Goal: Use online tool/utility: Utilize a website feature to perform a specific function

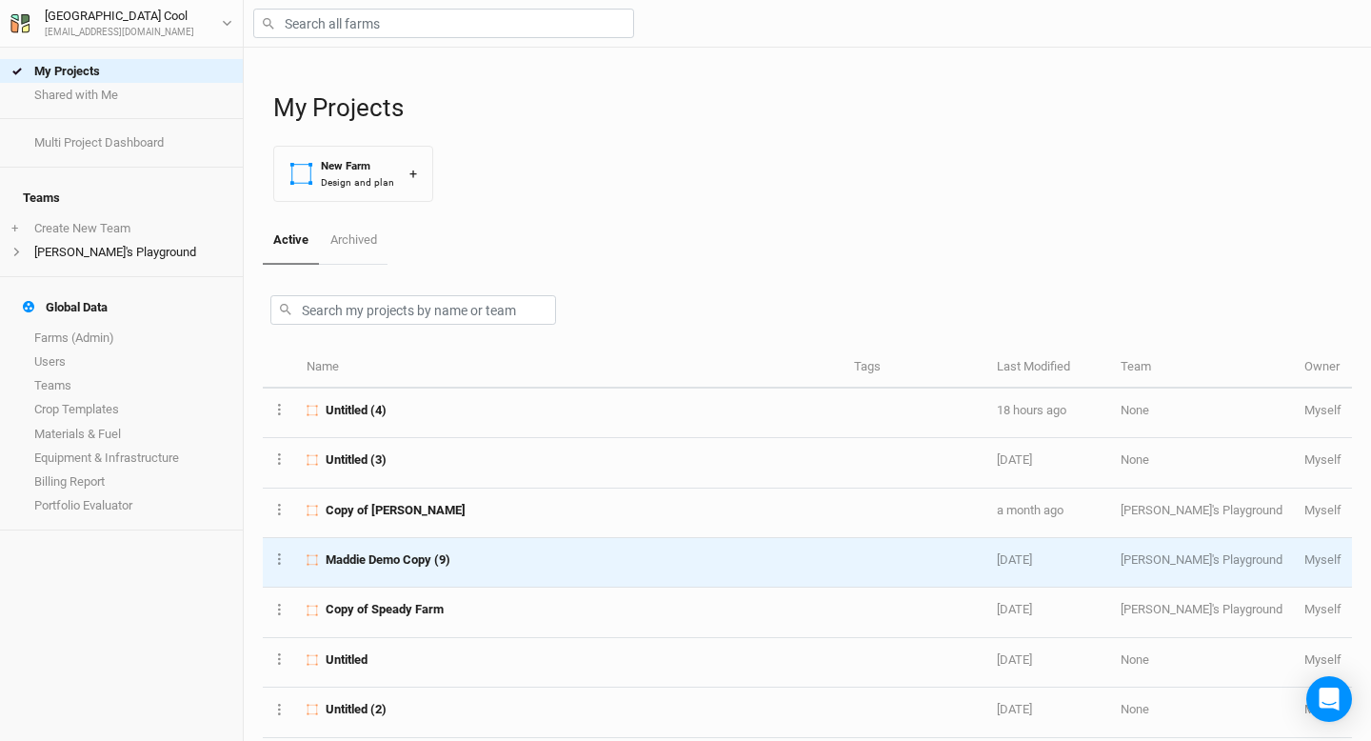
click at [388, 558] on span "Maddie Demo Copy (9)" at bounding box center [388, 559] width 125 height 17
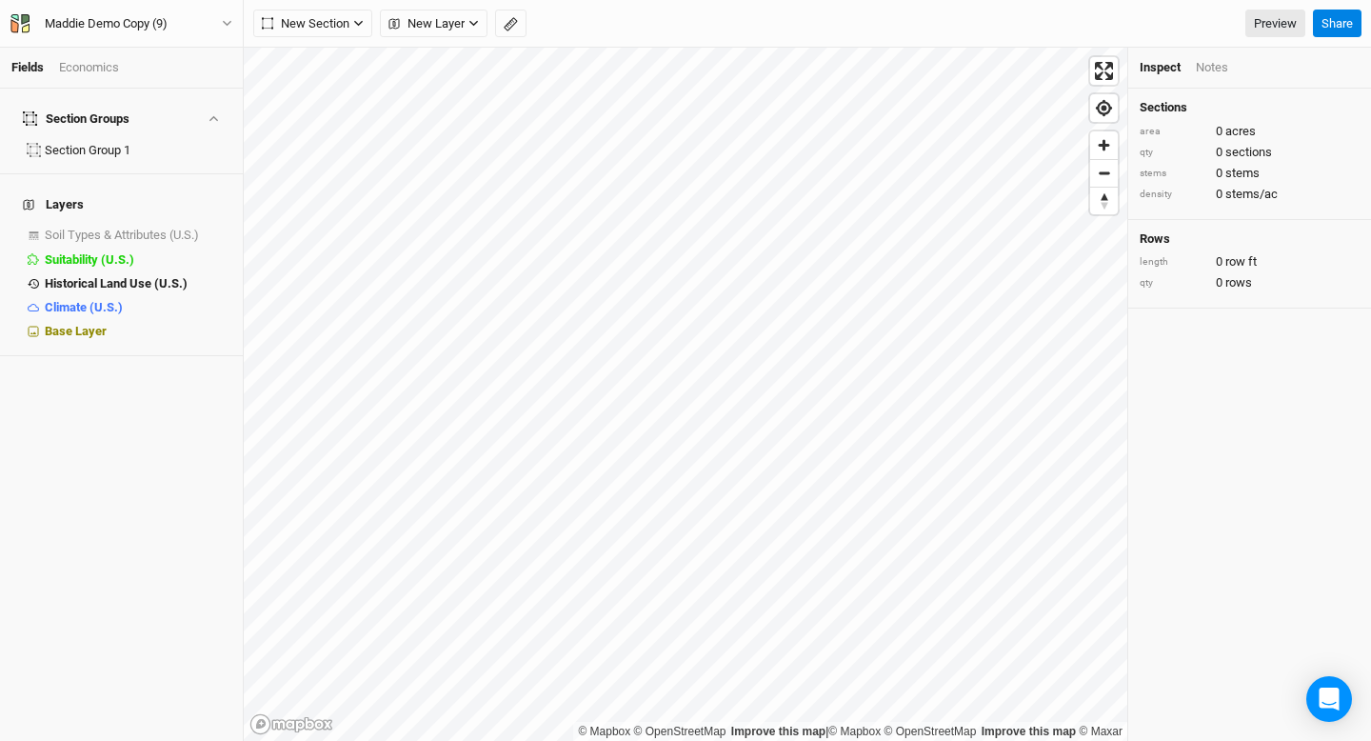
click at [93, 72] on div "Economics" at bounding box center [89, 67] width 60 height 17
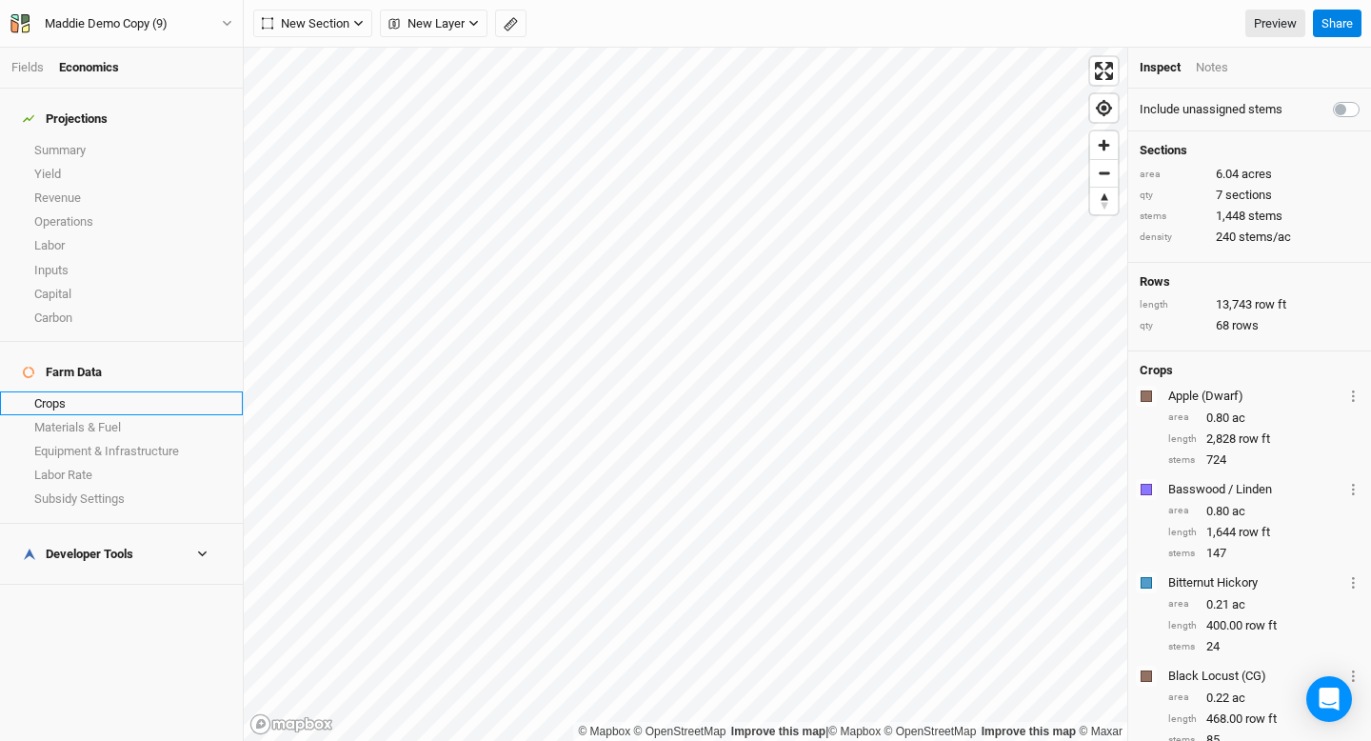
click at [84, 391] on link "Crops" at bounding box center [121, 403] width 243 height 24
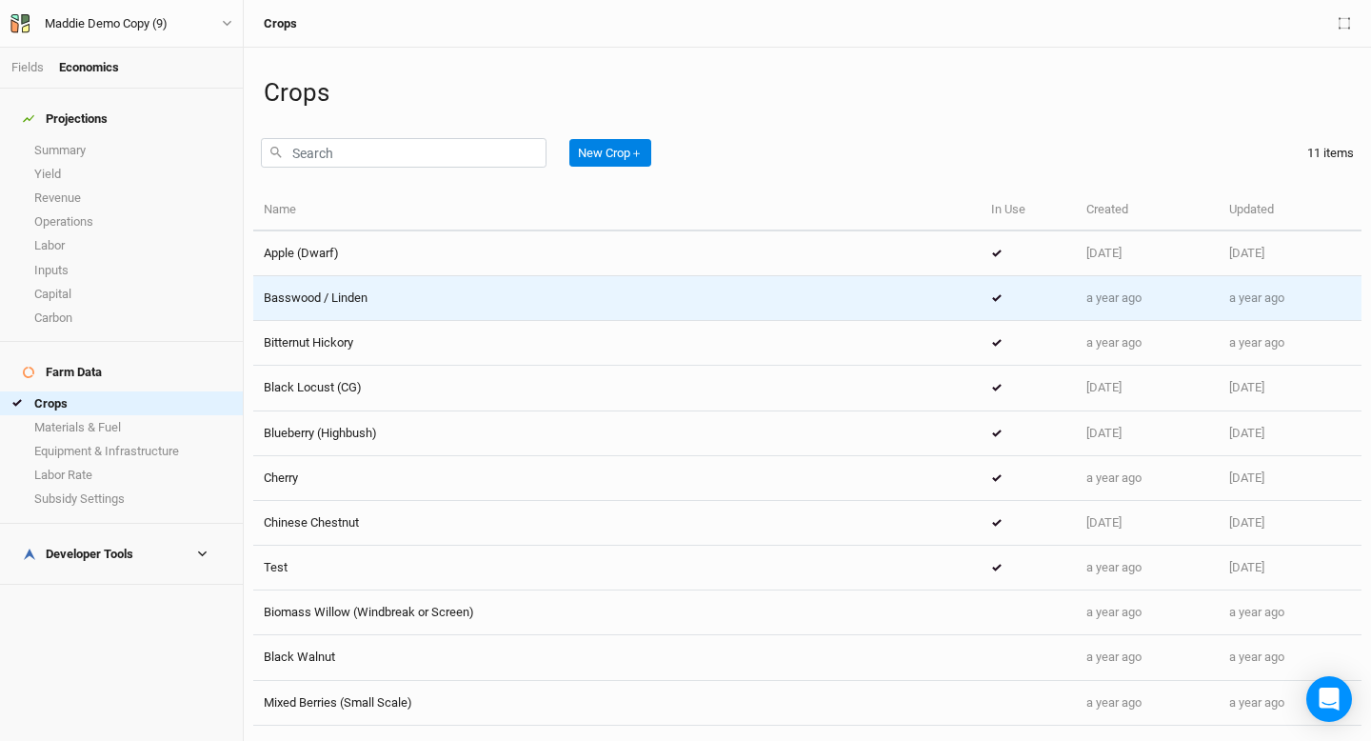
click at [337, 304] on span "Basswood / Linden" at bounding box center [316, 297] width 104 height 14
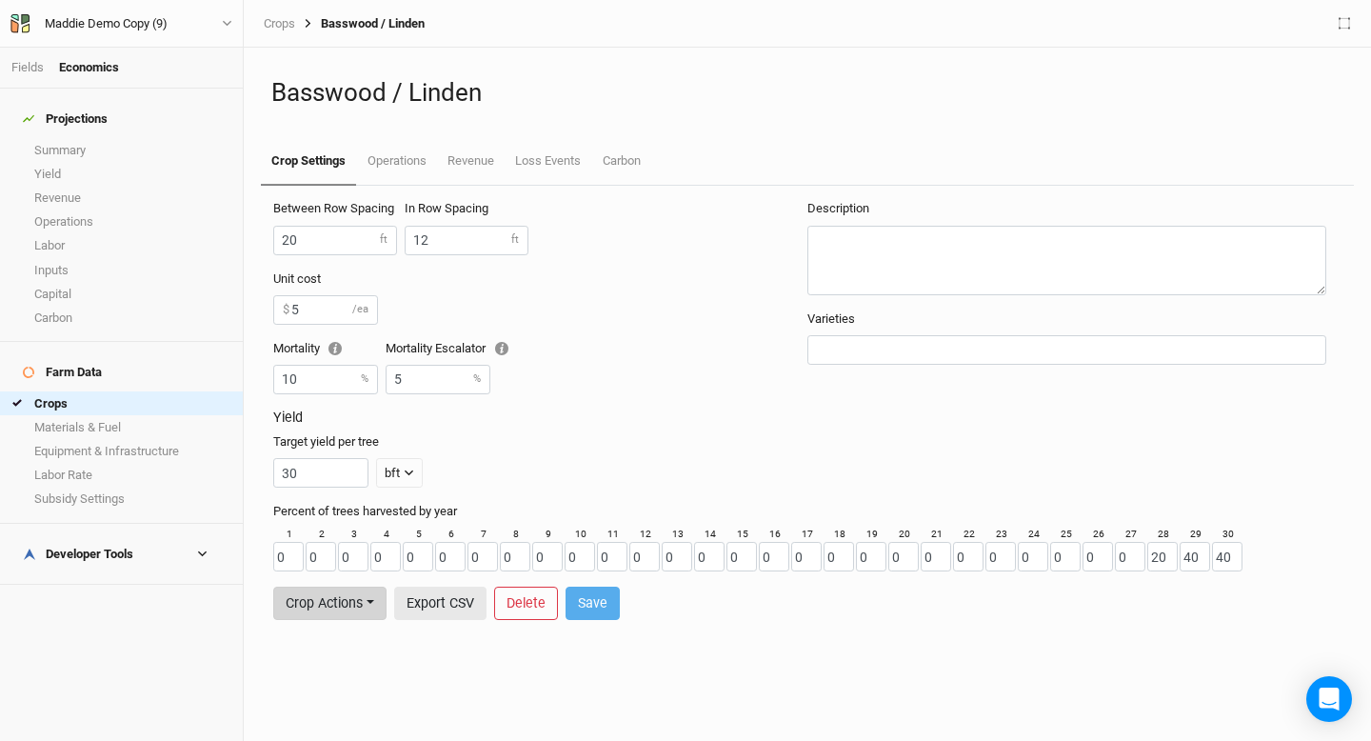
click at [351, 612] on button "Crop Actions" at bounding box center [329, 603] width 113 height 33
click at [377, 667] on div "Between Row Spacing 20 ft In Row Spacing 12 ft Unit cost 5 $ /ea Mortality 10 %…" at bounding box center [807, 463] width 1108 height 555
click at [447, 595] on button "Export CSV" at bounding box center [440, 603] width 92 height 33
click at [401, 170] on link "Operations" at bounding box center [396, 162] width 80 height 48
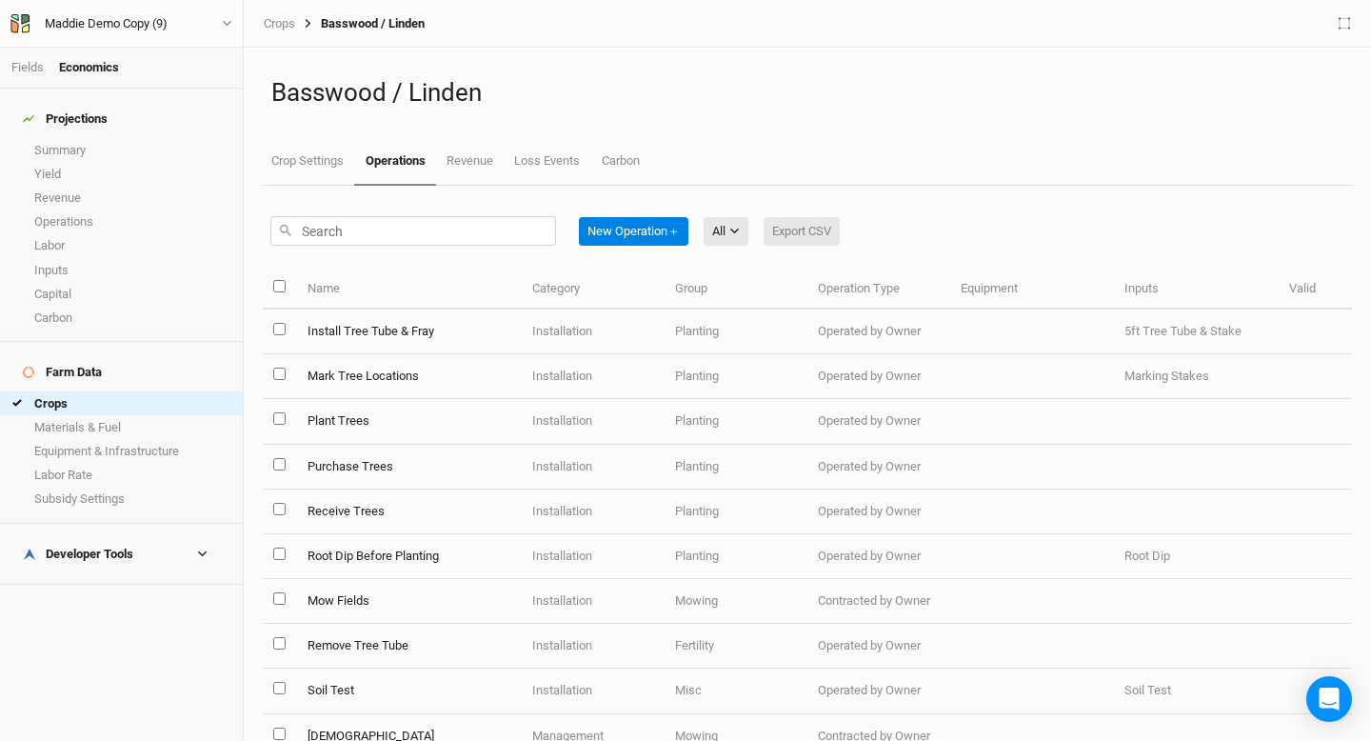
click at [794, 239] on button "Export CSV" at bounding box center [802, 231] width 76 height 29
click at [473, 160] on link "Revenue" at bounding box center [470, 162] width 68 height 48
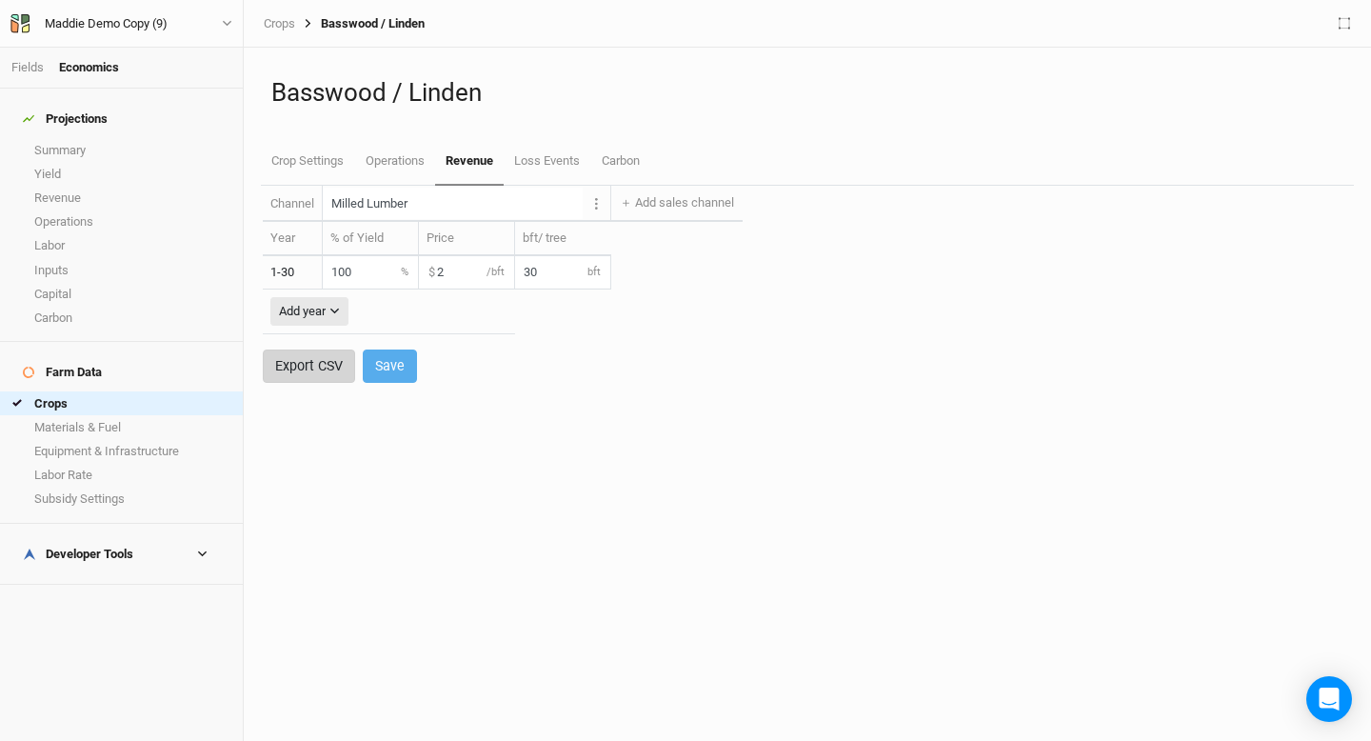
click at [328, 359] on button "Export CSV" at bounding box center [309, 365] width 92 height 33
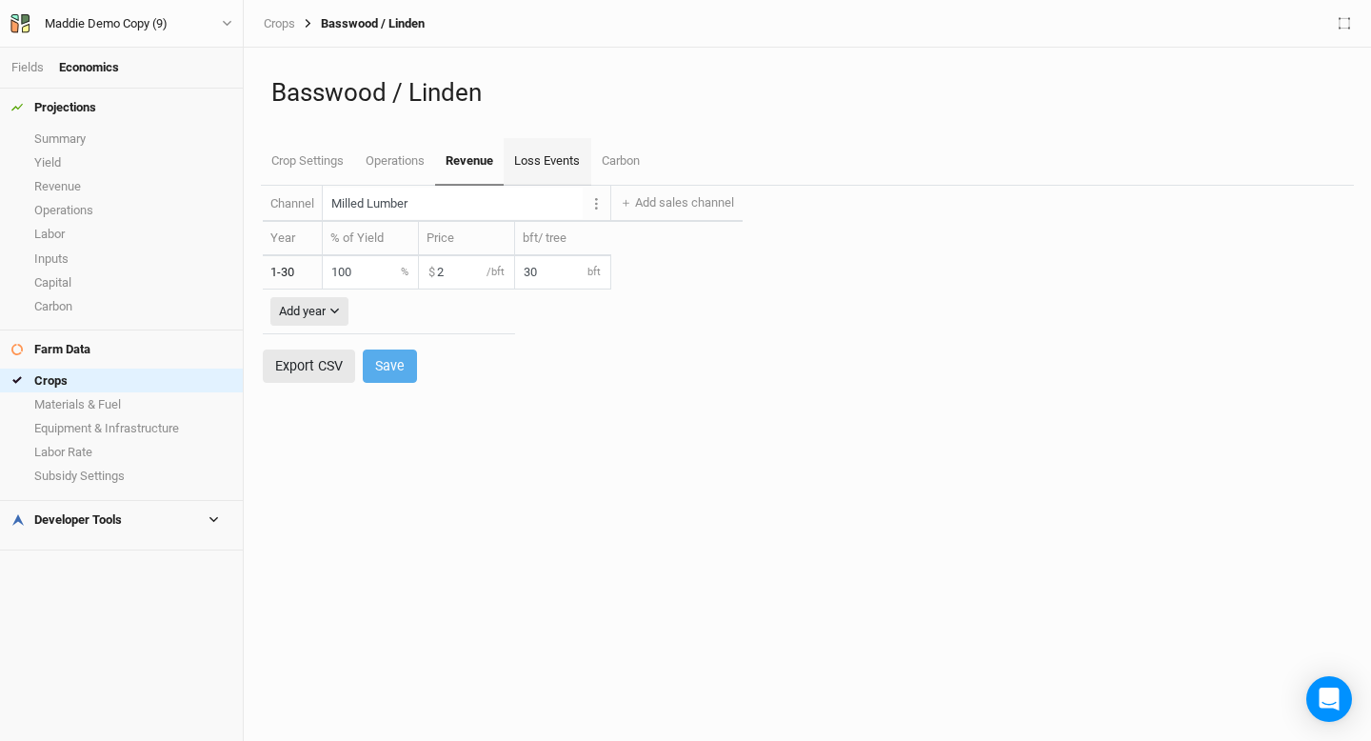
click at [535, 155] on link "Loss Events" at bounding box center [547, 162] width 87 height 48
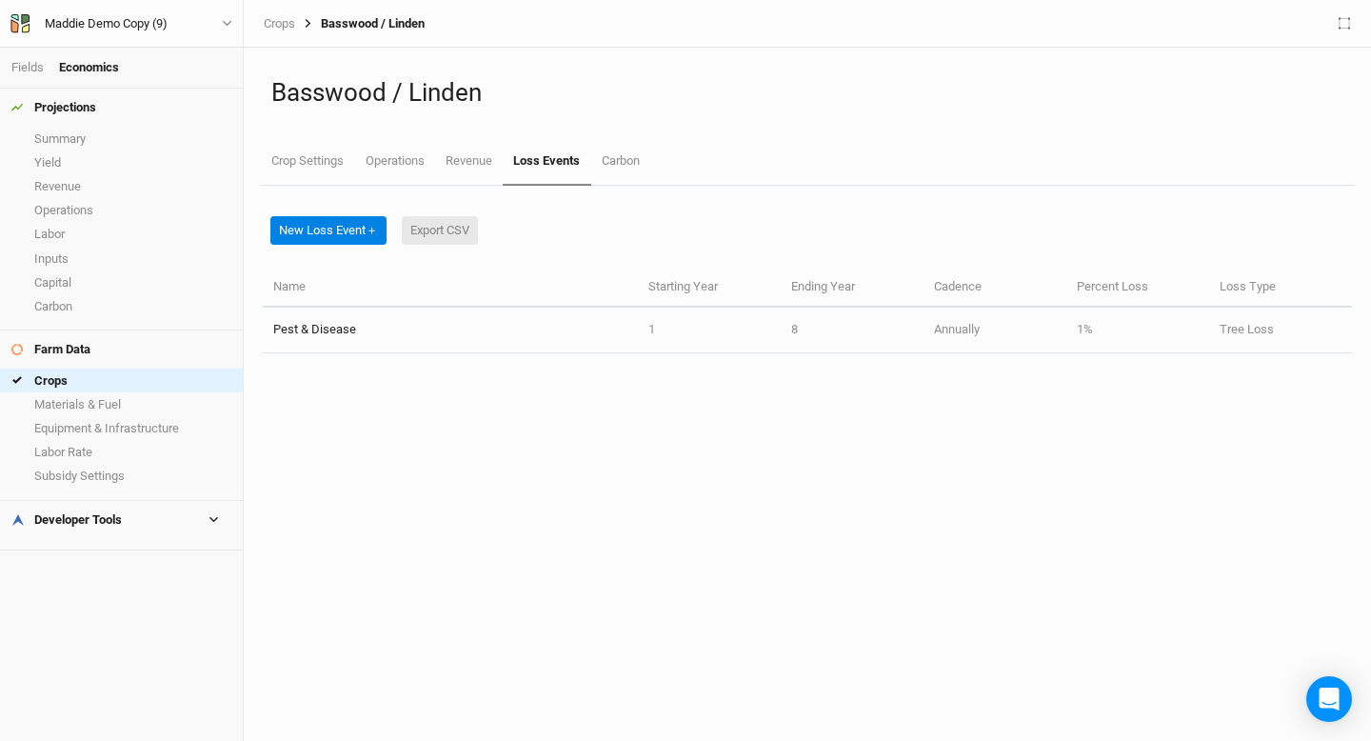
click at [427, 229] on button "Export CSV" at bounding box center [440, 230] width 76 height 29
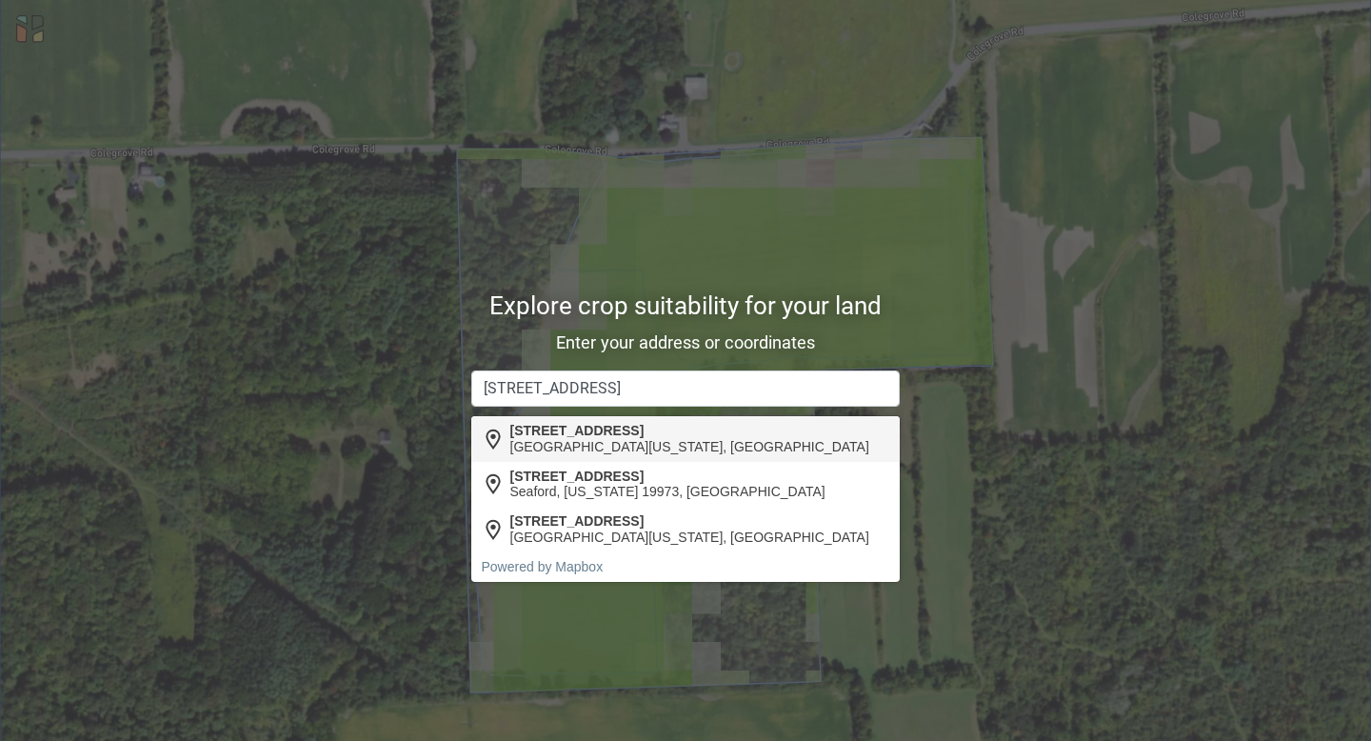
type input "[STREET_ADDRESS]"
click at [645, 440] on div "[GEOGRAPHIC_DATA][US_STATE], [GEOGRAPHIC_DATA]" at bounding box center [689, 447] width 359 height 16
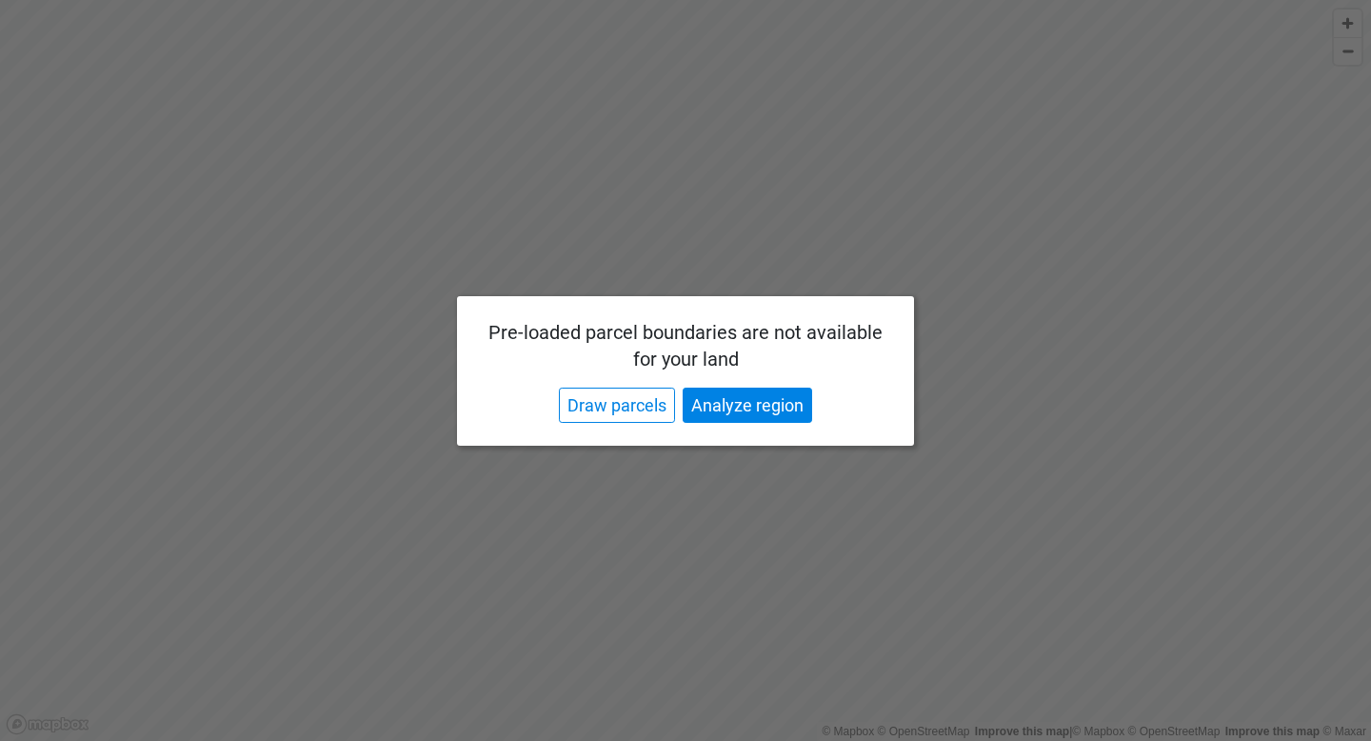
click at [727, 402] on button "Analyze region" at bounding box center [747, 405] width 129 height 35
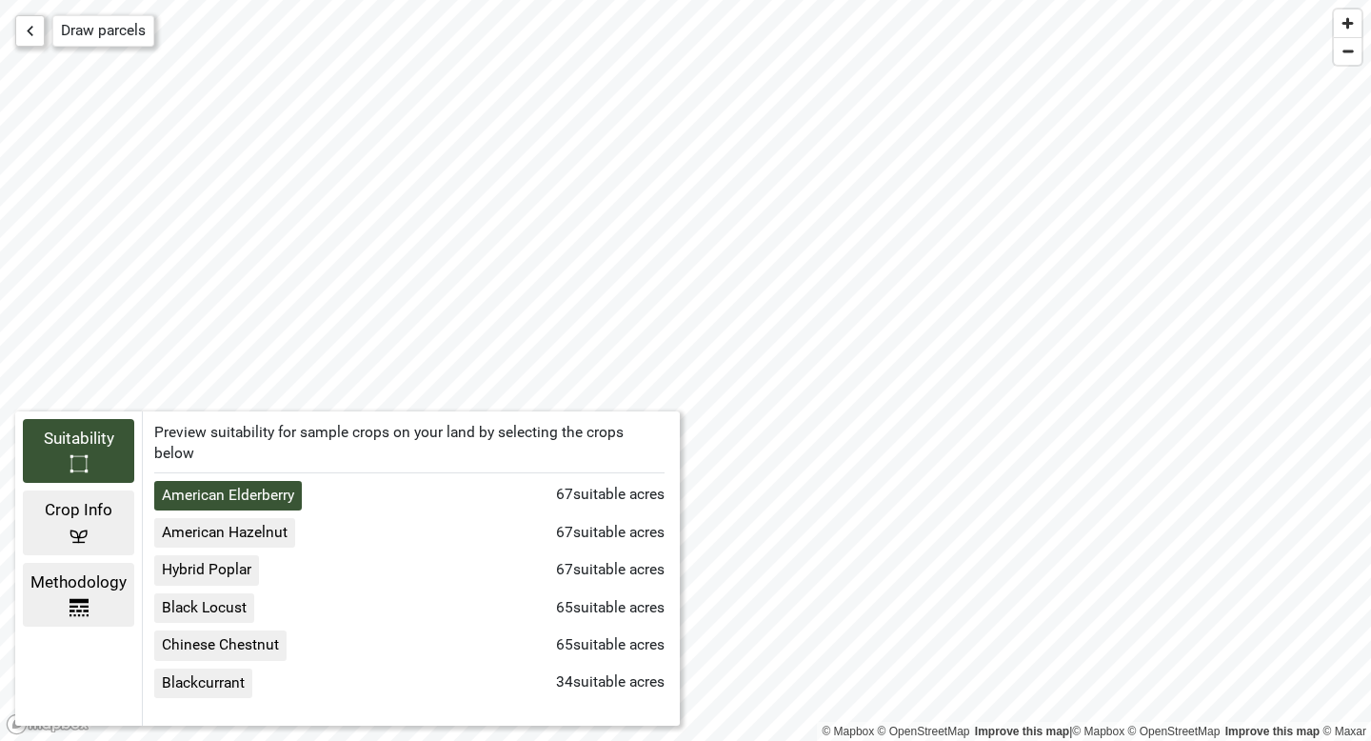
click at [29, 30] on icon "button" at bounding box center [30, 31] width 7 height 10
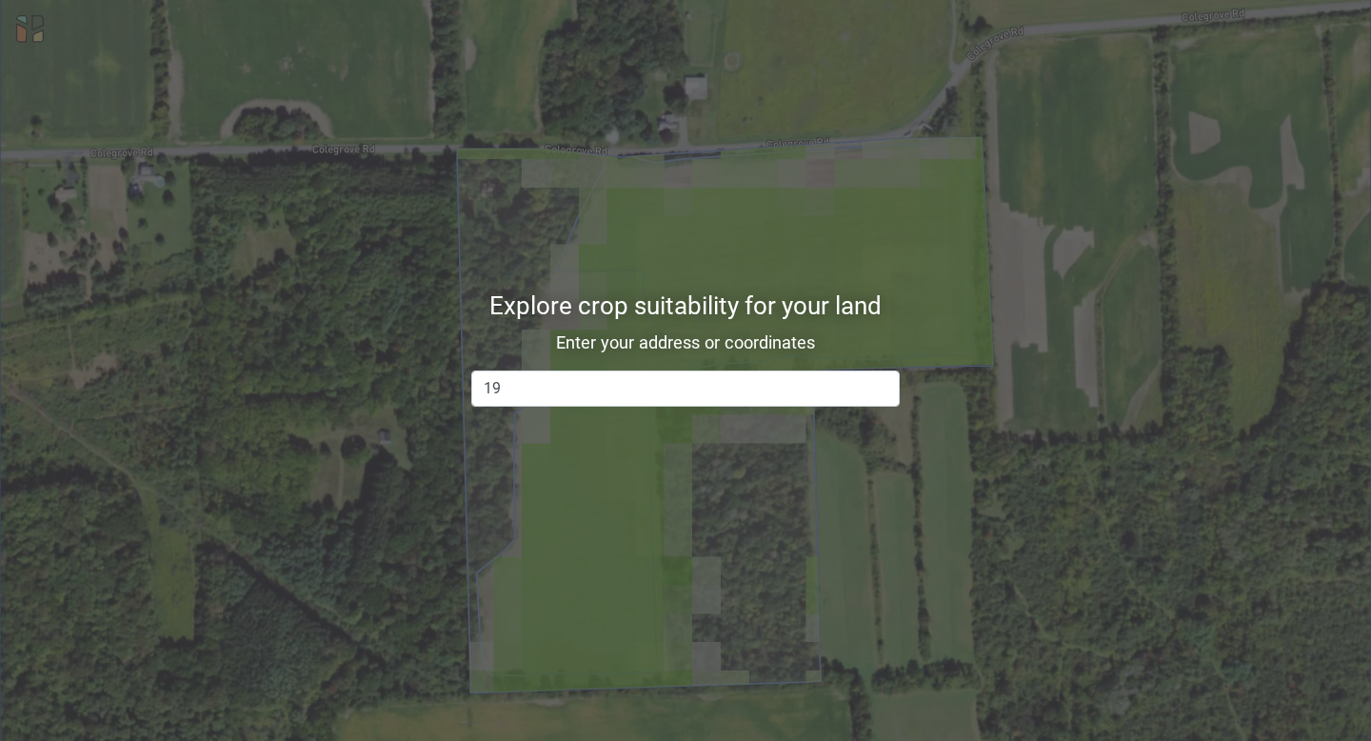
type input "1"
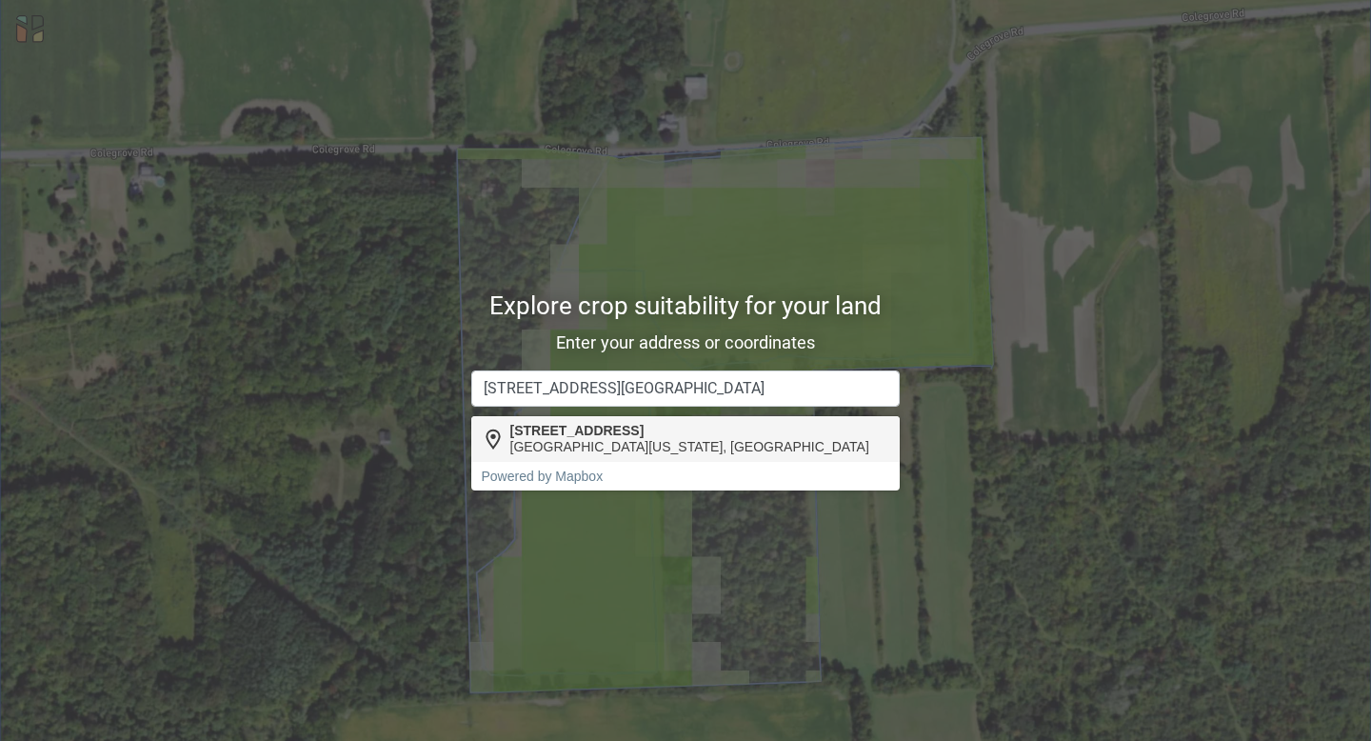
type input "[STREET_ADDRESS][GEOGRAPHIC_DATA]"
click at [562, 420] on div "[STREET_ADDRESS][US_STATE]" at bounding box center [685, 439] width 428 height 46
